Goal: Navigation & Orientation: Find specific page/section

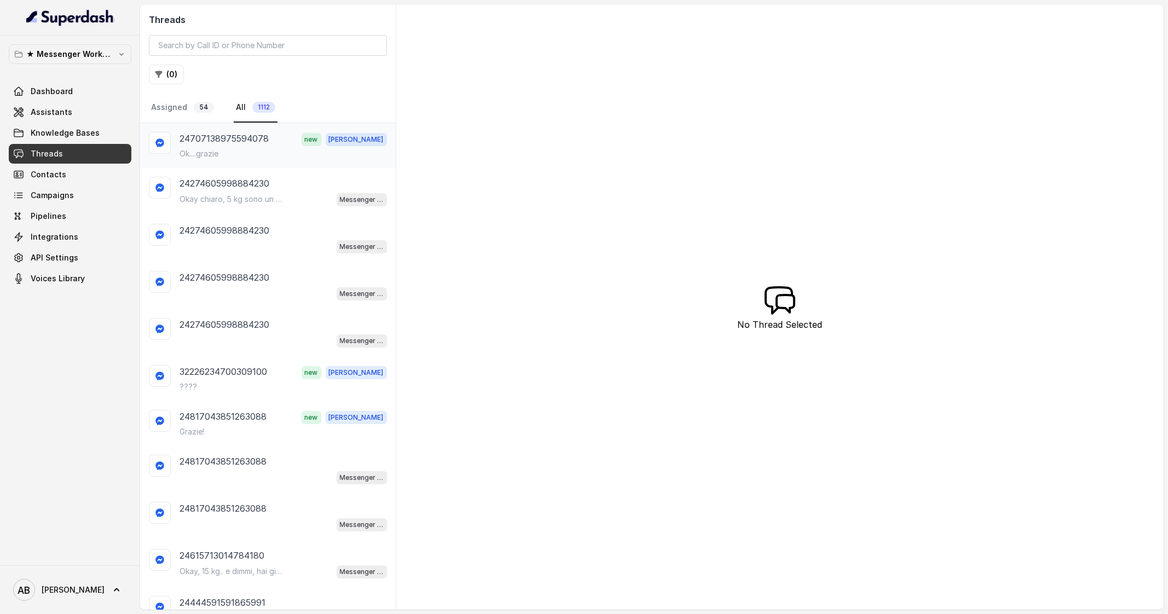
click at [282, 154] on div "Ok....grazie" at bounding box center [283, 153] width 207 height 11
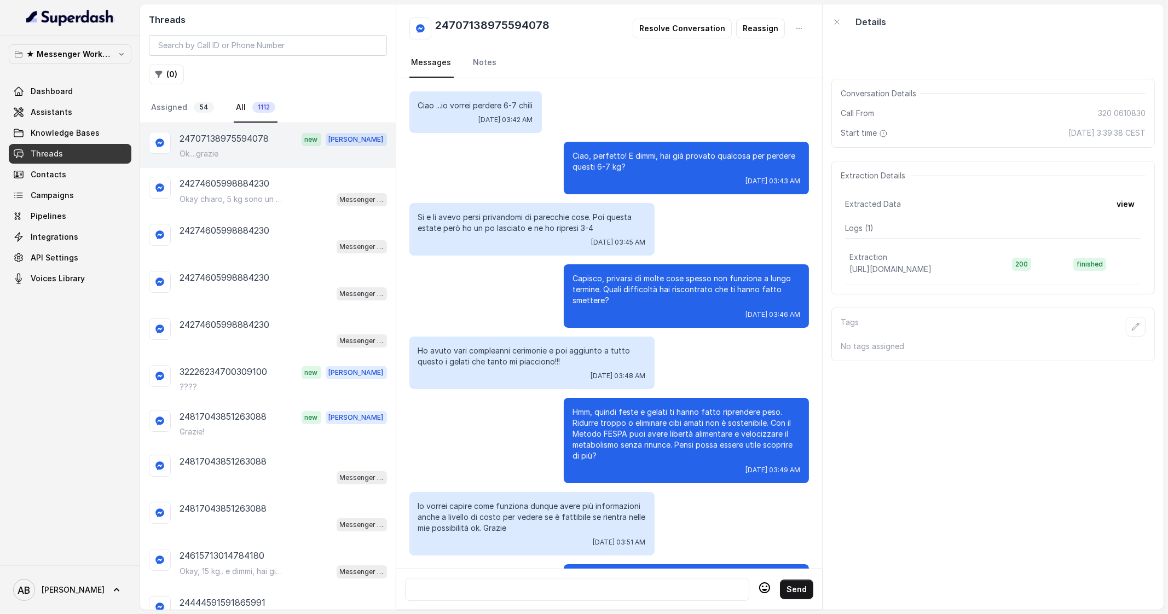
scroll to position [854, 0]
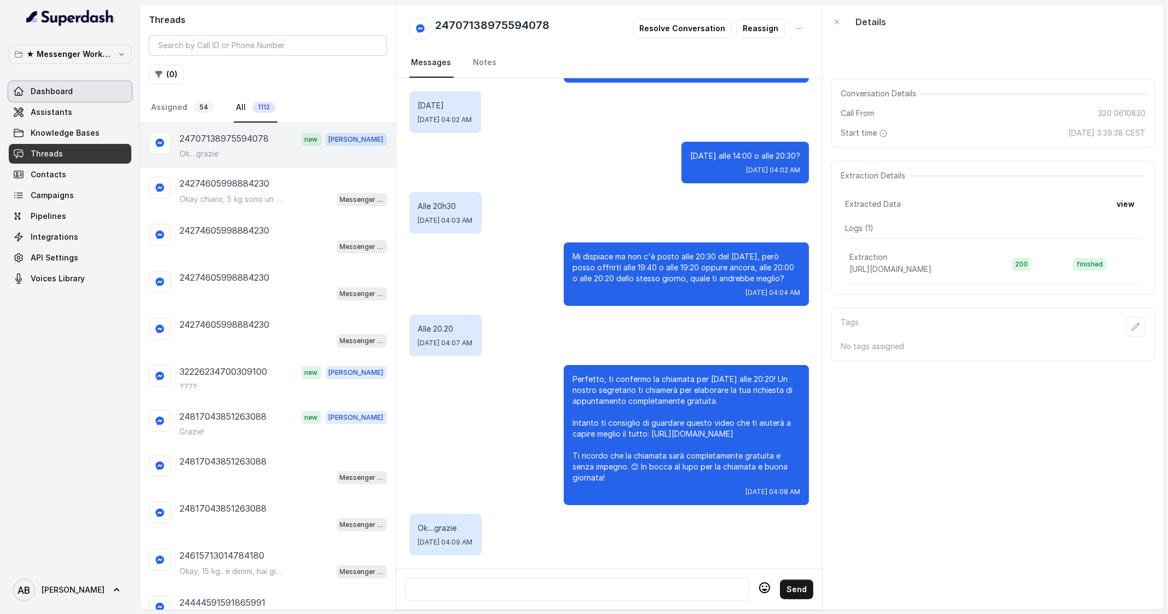
click at [60, 88] on span "Dashboard" at bounding box center [52, 91] width 42 height 11
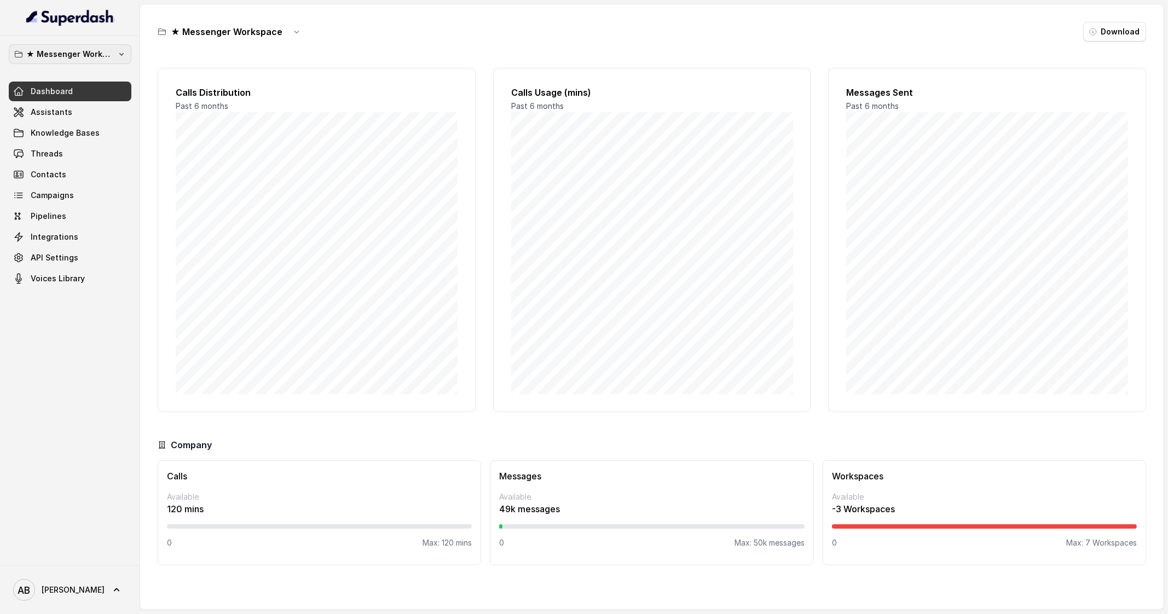
click at [107, 60] on p "★ Messenger Workspace" at bounding box center [70, 54] width 88 height 13
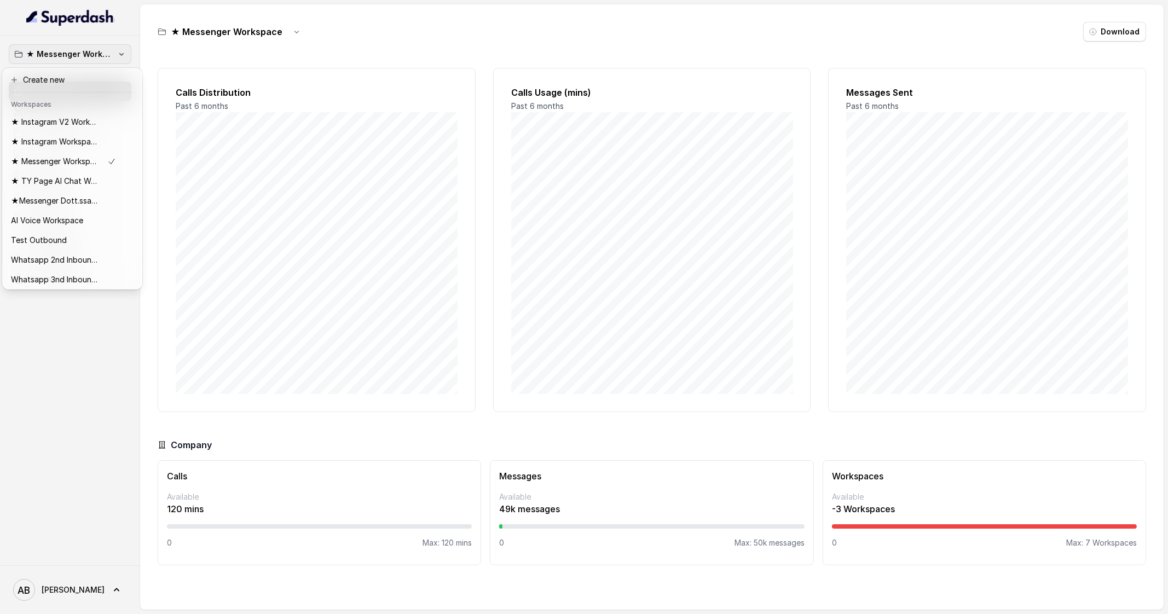
click at [107, 59] on p "★ Messenger Workspace" at bounding box center [70, 54] width 88 height 13
